Goal: Transaction & Acquisition: Book appointment/travel/reservation

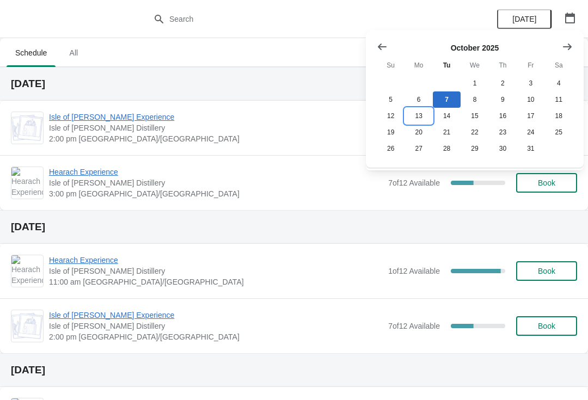
click at [417, 118] on button "13" at bounding box center [419, 116] width 28 height 16
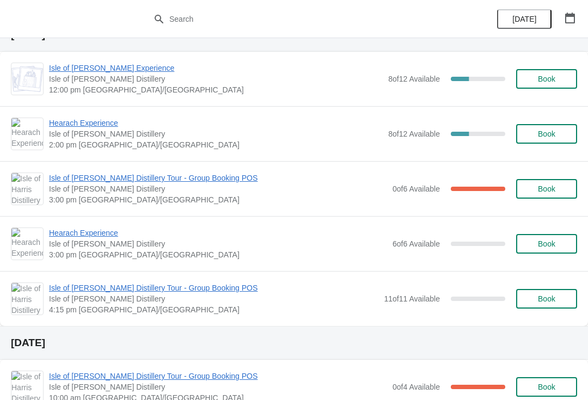
scroll to position [50, 0]
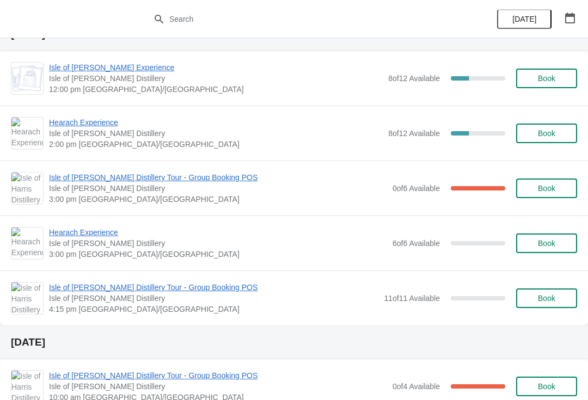
click at [555, 296] on span "Book" at bounding box center [546, 298] width 17 height 9
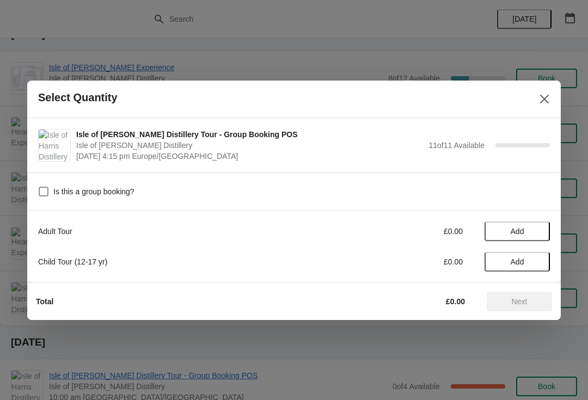
click at [536, 231] on span "Add" at bounding box center [517, 231] width 46 height 9
click at [541, 234] on icon at bounding box center [535, 230] width 11 height 11
click at [537, 233] on icon at bounding box center [535, 230] width 11 height 11
click at [536, 233] on icon at bounding box center [535, 230] width 11 height 11
click at [537, 236] on icon at bounding box center [535, 230] width 11 height 11
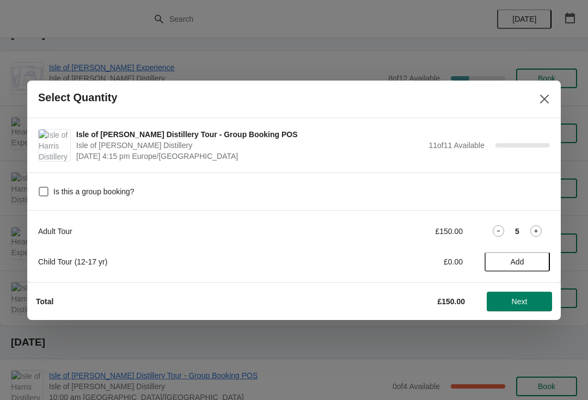
click at [539, 234] on icon at bounding box center [535, 230] width 11 height 11
click at [541, 233] on icon at bounding box center [535, 230] width 11 height 11
click at [539, 235] on icon at bounding box center [535, 230] width 11 height 11
click at [539, 234] on icon at bounding box center [535, 230] width 11 height 11
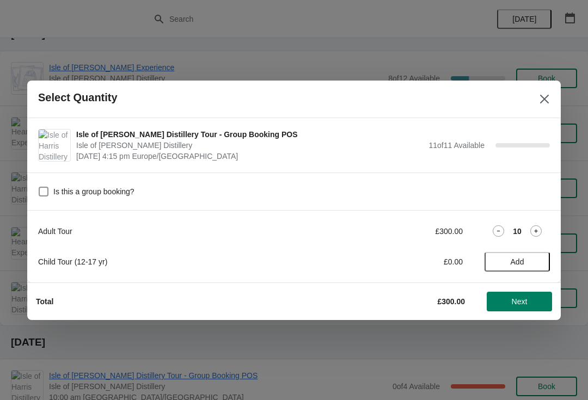
click at [537, 236] on icon at bounding box center [535, 230] width 11 height 11
click at [530, 301] on span "Next" at bounding box center [520, 301] width 48 height 9
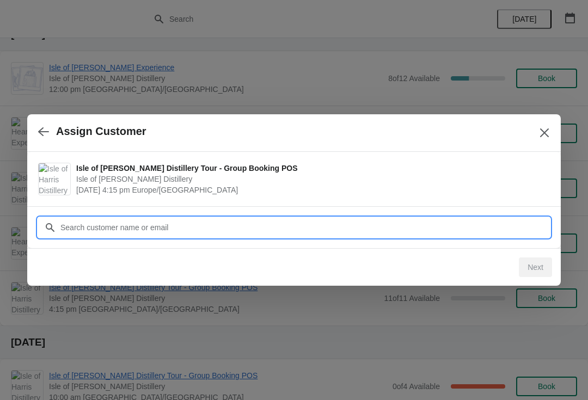
click at [279, 231] on input "Customer" at bounding box center [305, 228] width 490 height 20
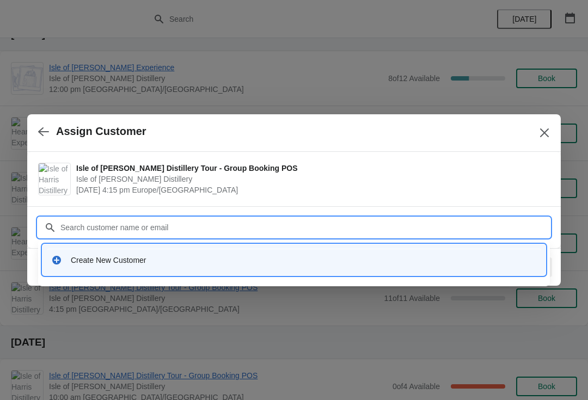
click at [244, 259] on div "Create New Customer" at bounding box center [304, 260] width 466 height 11
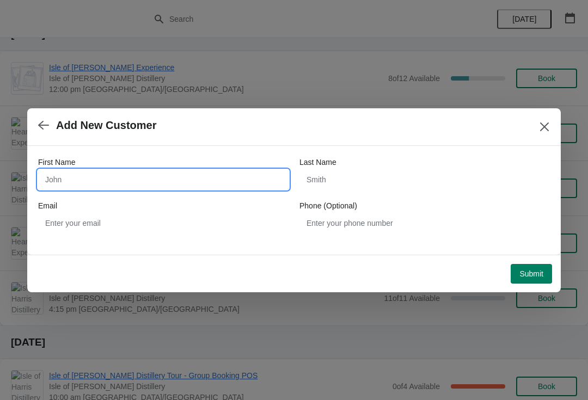
click at [167, 180] on input "First Name" at bounding box center [163, 180] width 250 height 20
type input "Louise"
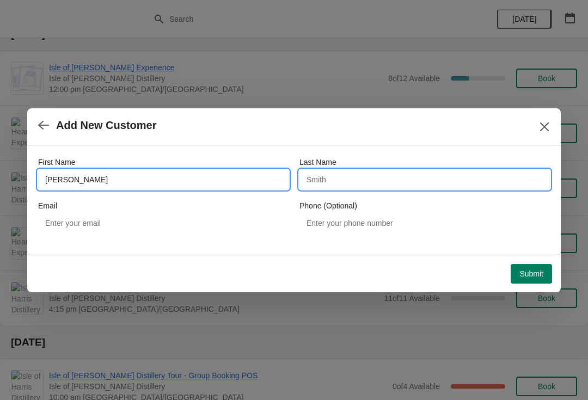
click at [350, 177] on input "Last Name" at bounding box center [425, 180] width 250 height 20
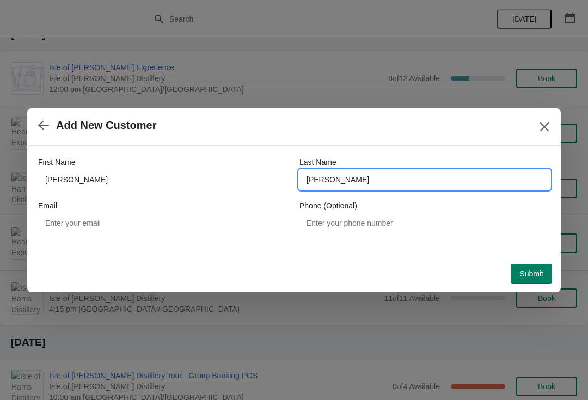
type input "Andrew"
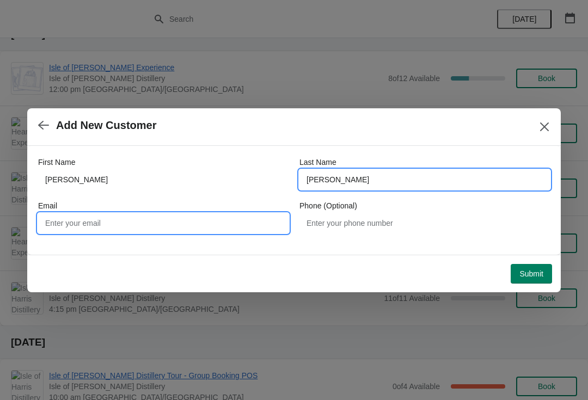
click at [168, 220] on input "Email" at bounding box center [163, 223] width 250 height 20
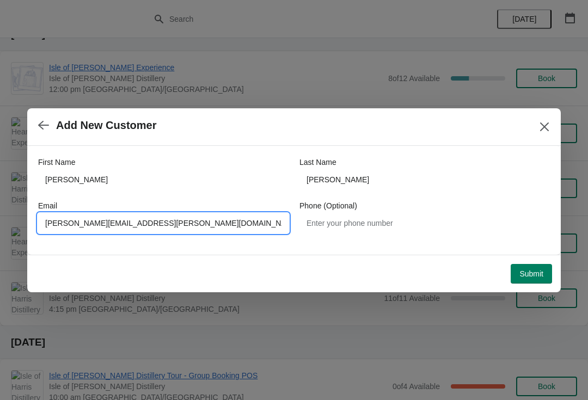
type input "Louise.andrew@live.co.uk"
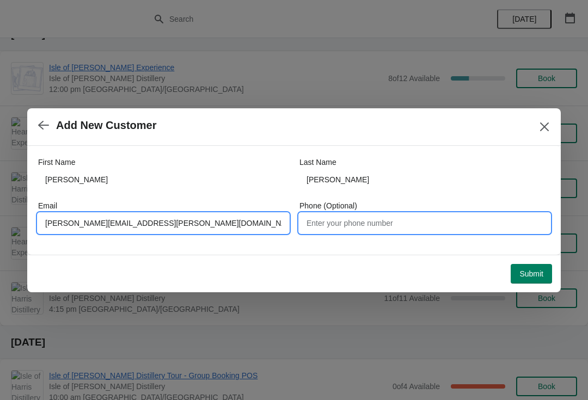
click at [409, 222] on input "Phone (Optional)" at bounding box center [425, 223] width 250 height 20
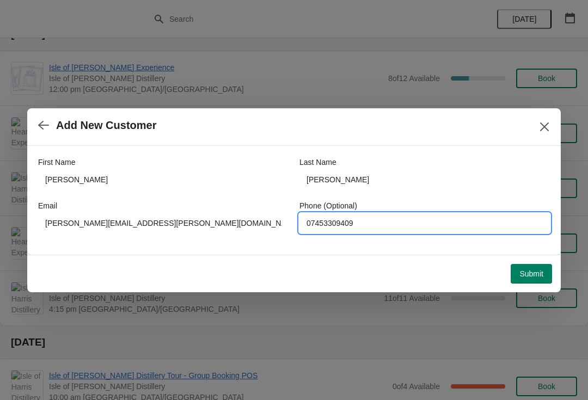
type input "07453309409"
click at [535, 280] on button "Submit" at bounding box center [531, 274] width 41 height 20
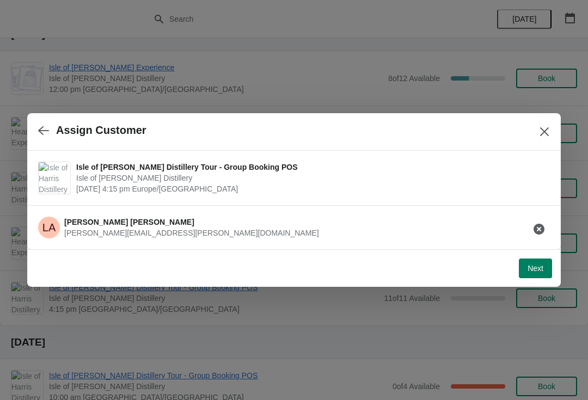
click at [532, 275] on button "Next" at bounding box center [535, 269] width 33 height 20
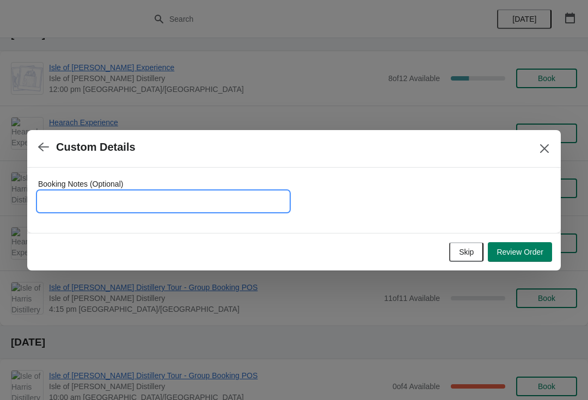
click at [133, 199] on input "Booking Notes (Optional)" at bounding box center [163, 202] width 250 height 20
type input "Payment has been made for this Gin Exp #353352"
click at [531, 258] on button "Review Order" at bounding box center [520, 252] width 64 height 20
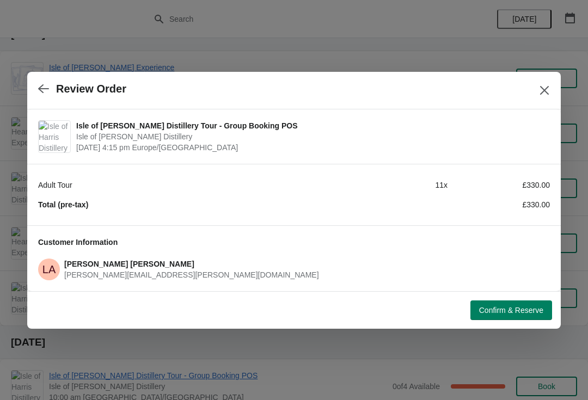
click at [524, 316] on button "Confirm & Reserve" at bounding box center [511, 311] width 82 height 20
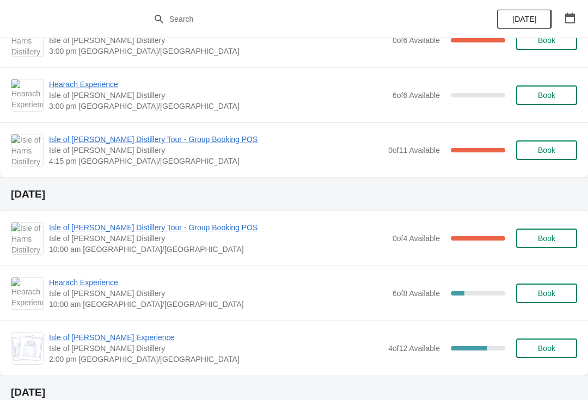
scroll to position [234, 0]
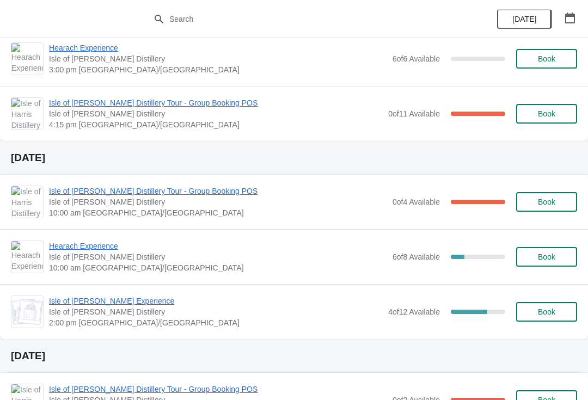
click at [100, 249] on span "Hearach Experience" at bounding box center [218, 246] width 338 height 11
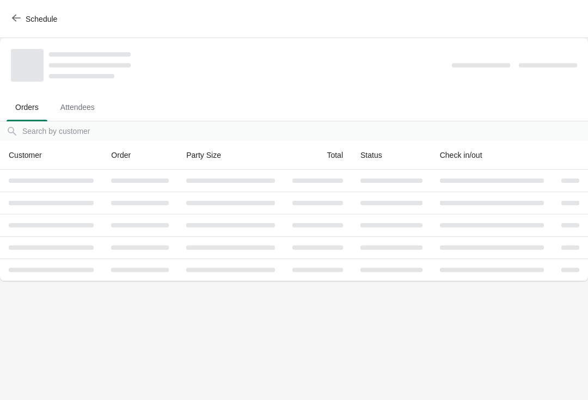
scroll to position [0, 0]
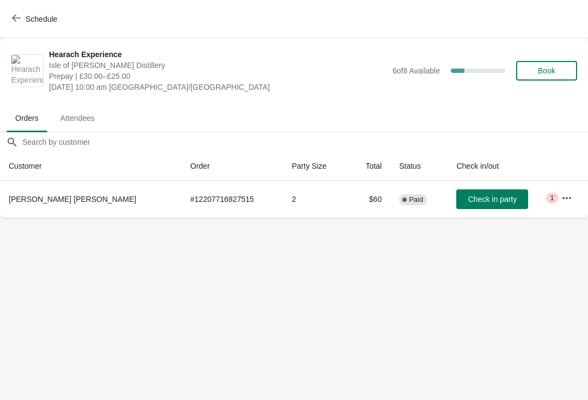
click at [28, 20] on span "Schedule" at bounding box center [42, 19] width 32 height 9
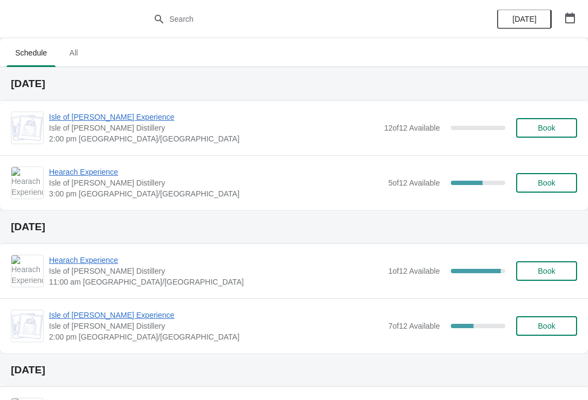
click at [577, 23] on button "button" at bounding box center [570, 18] width 20 height 20
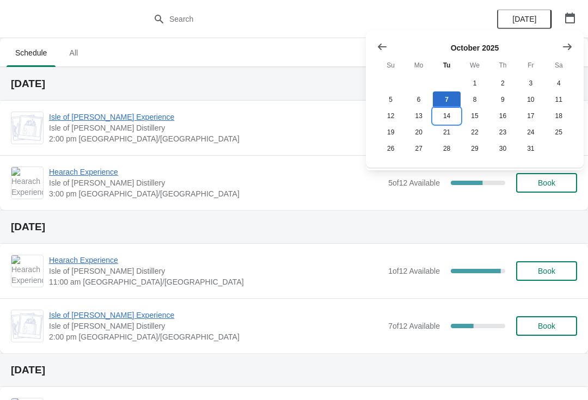
click at [455, 123] on button "14" at bounding box center [447, 116] width 28 height 16
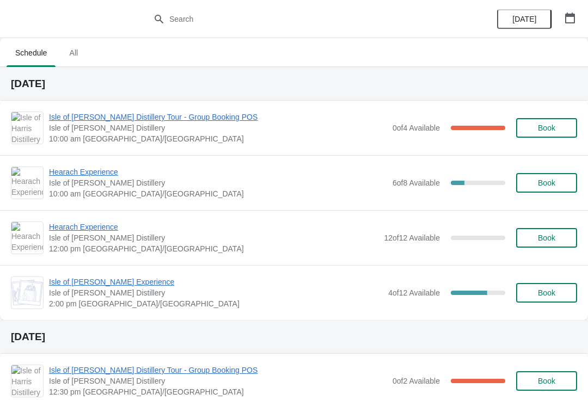
click at [557, 183] on span "Book" at bounding box center [546, 183] width 41 height 9
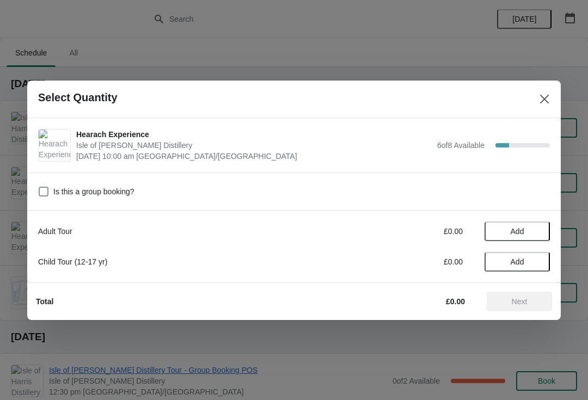
click at [534, 227] on span "Add" at bounding box center [517, 231] width 46 height 9
click at [535, 296] on button "Next" at bounding box center [519, 302] width 65 height 20
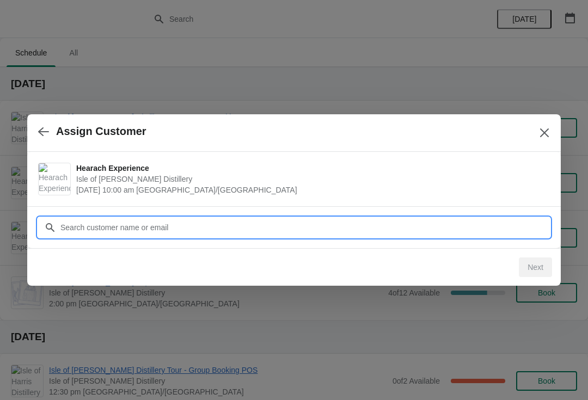
click at [227, 226] on input "Customer" at bounding box center [305, 228] width 490 height 20
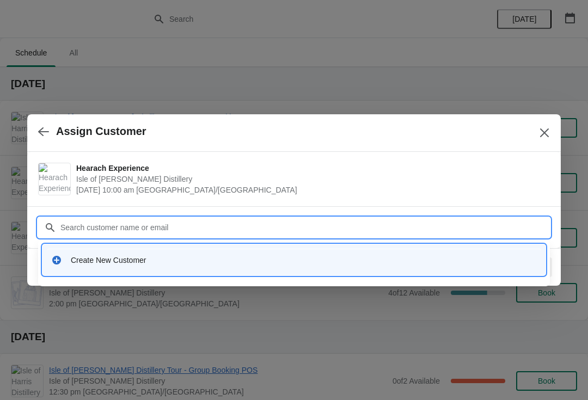
click at [180, 254] on div "Create New Customer" at bounding box center [294, 260] width 494 height 22
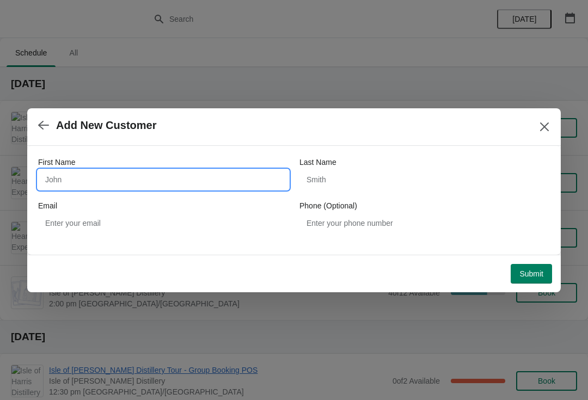
click at [130, 176] on input "First Name" at bounding box center [163, 180] width 250 height 20
type input "Stella"
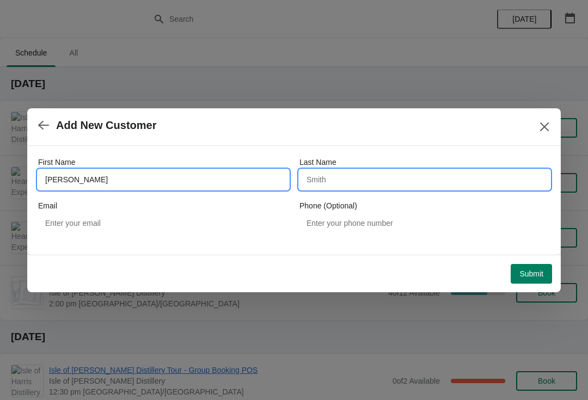
click at [371, 184] on input "Last Name" at bounding box center [425, 180] width 250 height 20
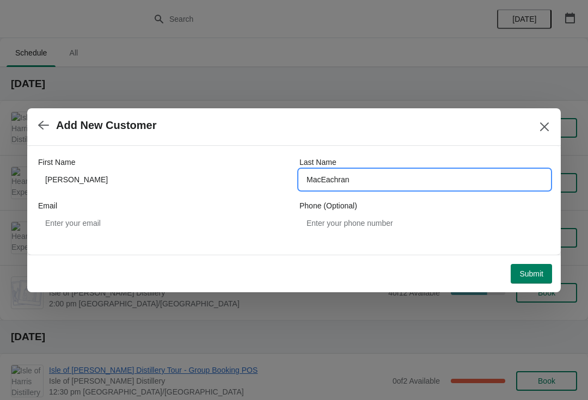
type input "MacEachran"
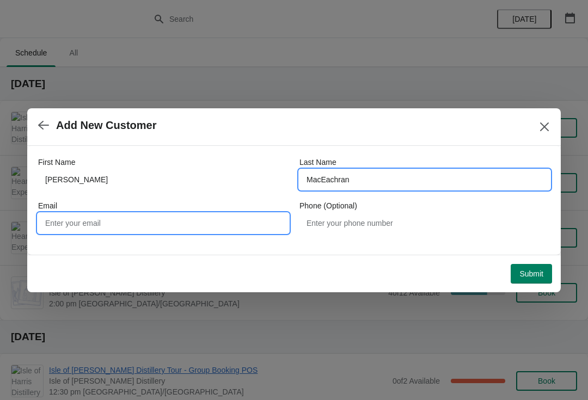
click at [157, 221] on input "Email" at bounding box center [163, 223] width 250 height 20
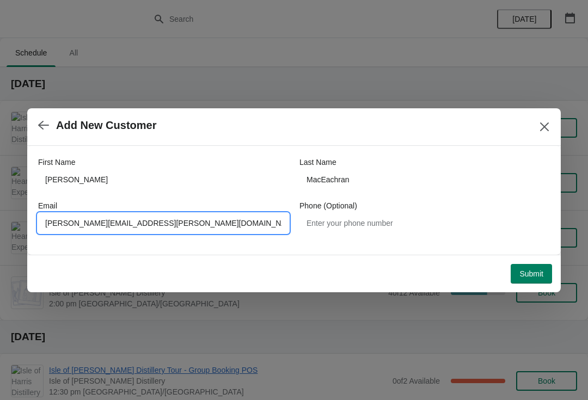
type input "Marie.morrison@harrisdistillery.com"
click at [536, 277] on span "Submit" at bounding box center [532, 274] width 24 height 9
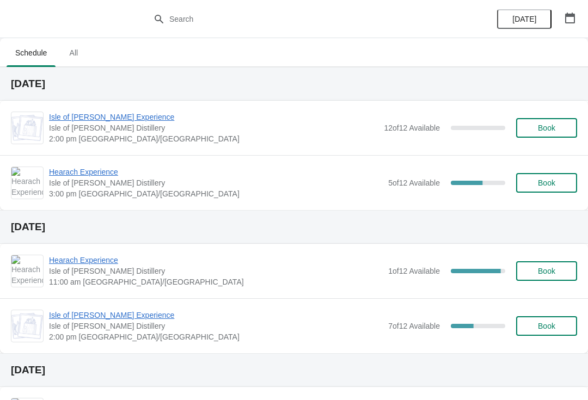
click at [573, 15] on icon "button" at bounding box center [570, 18] width 10 height 11
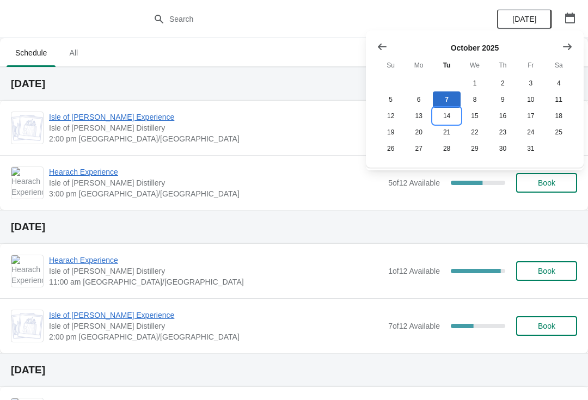
click at [449, 115] on button "14" at bounding box center [447, 116] width 28 height 16
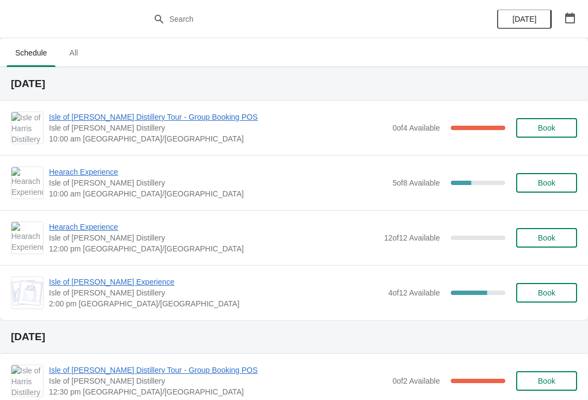
click at [102, 176] on span "Hearach Experience" at bounding box center [218, 172] width 338 height 11
